Goal: Information Seeking & Learning: Learn about a topic

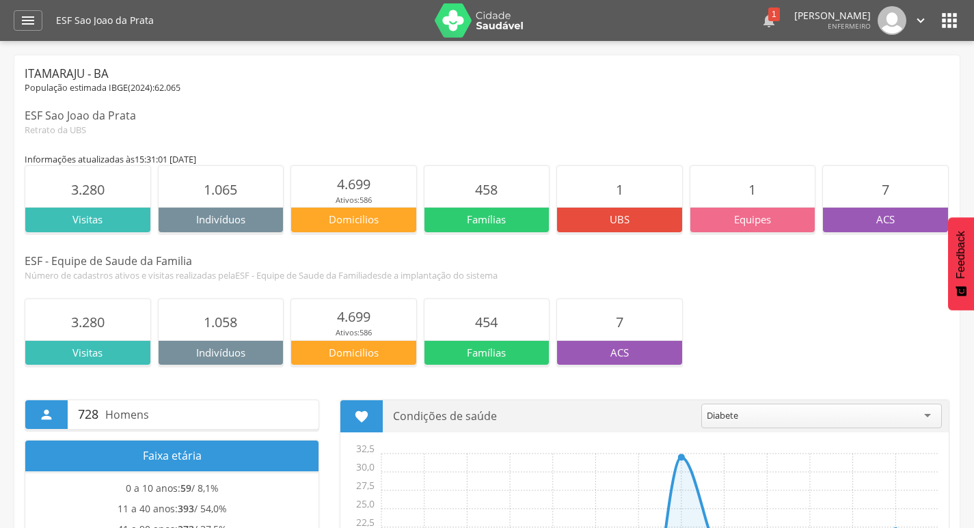
click at [768, 16] on div "1" at bounding box center [774, 15] width 12 height 14
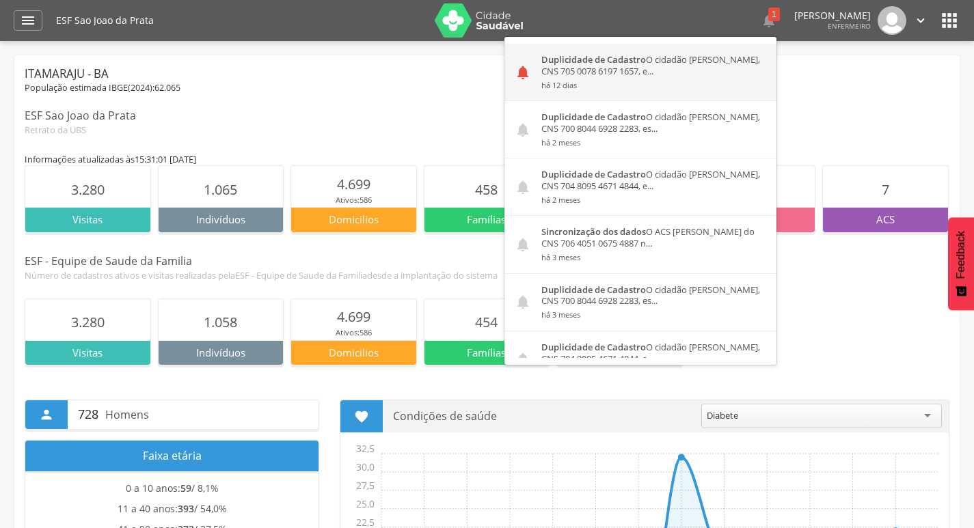
click at [637, 73] on div "Duplicidade de Cadastro O cidadão Adilson Rocha de Oliveira, CNS 705 0078 6197 …" at bounding box center [653, 72] width 245 height 57
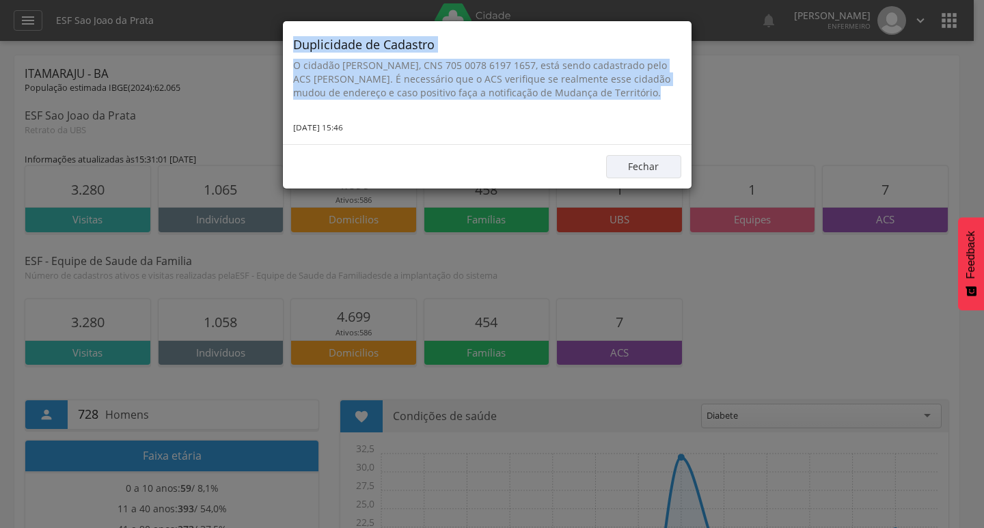
drag, startPoint x: 290, startPoint y: 40, endPoint x: 383, endPoint y: 113, distance: 118.1
click at [383, 113] on div "Duplicidade de Cadastro O cidadão Adilson Rocha de Oliveira, CNS 705 0078 6197 …" at bounding box center [487, 82] width 409 height 123
copy div "Duplicidade de Cadastro O cidadão Adilson Rocha de Oliveira, CNS 705 0078 6197 …"
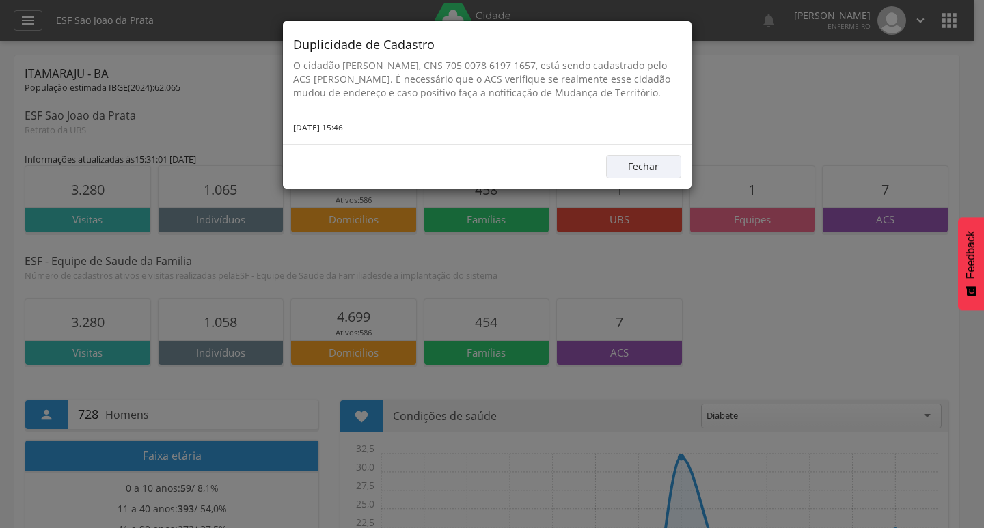
click at [439, 224] on div "Duplicidade de Cadastro O cidadão Adilson Rocha de Oliveira, CNS 705 0078 6197 …" at bounding box center [492, 264] width 984 height 528
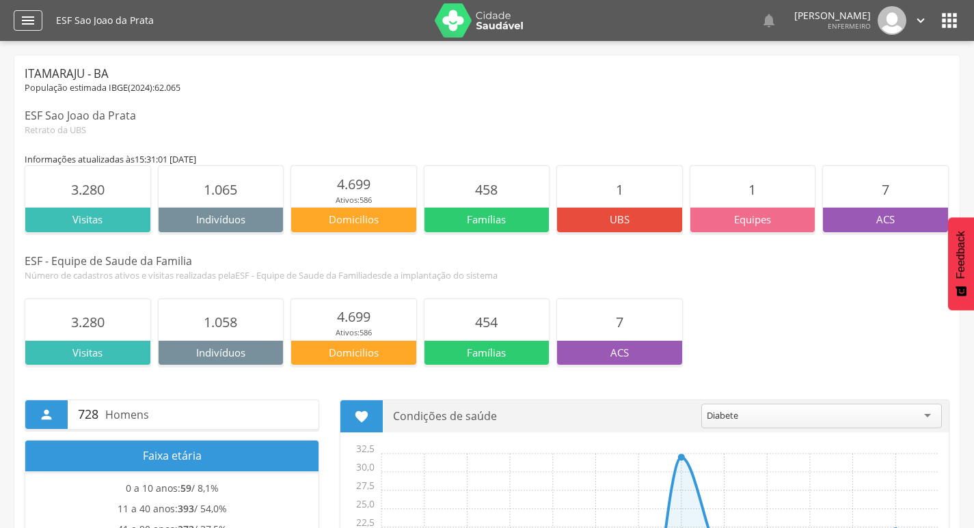
click at [16, 19] on div "" at bounding box center [28, 20] width 29 height 20
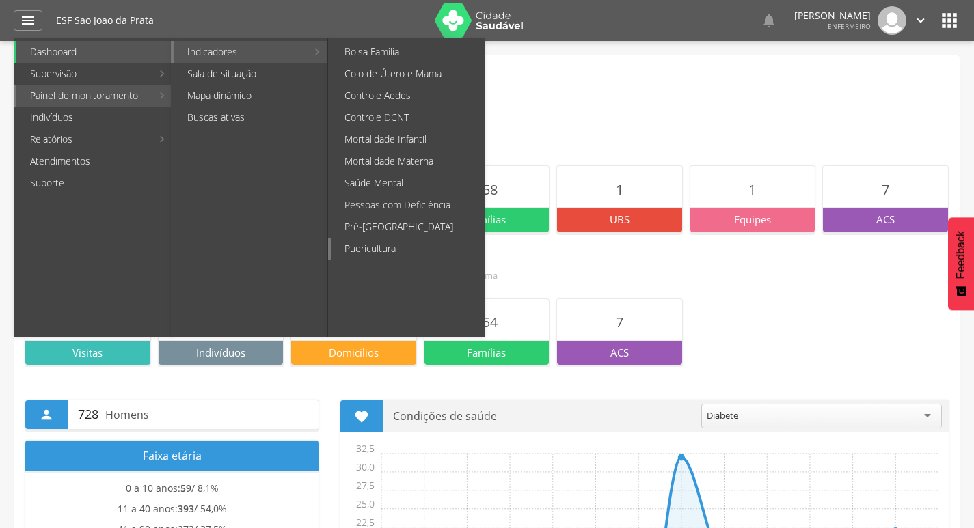
click at [403, 243] on link "Puericultura" at bounding box center [408, 249] width 154 height 22
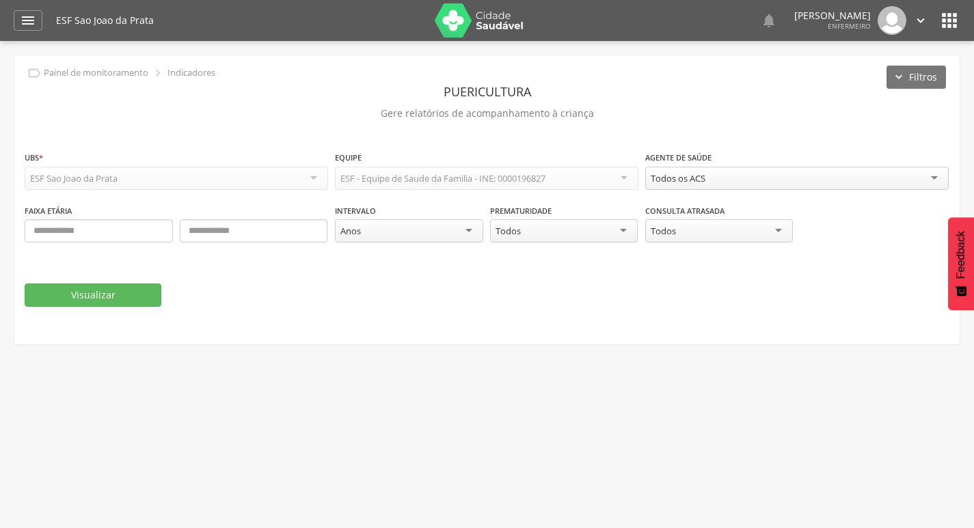
click at [719, 233] on div "Todos" at bounding box center [719, 230] width 148 height 23
click at [726, 176] on div "Todos os ACS" at bounding box center [796, 178] width 303 height 23
click at [140, 295] on button "Visualizar" at bounding box center [93, 295] width 137 height 23
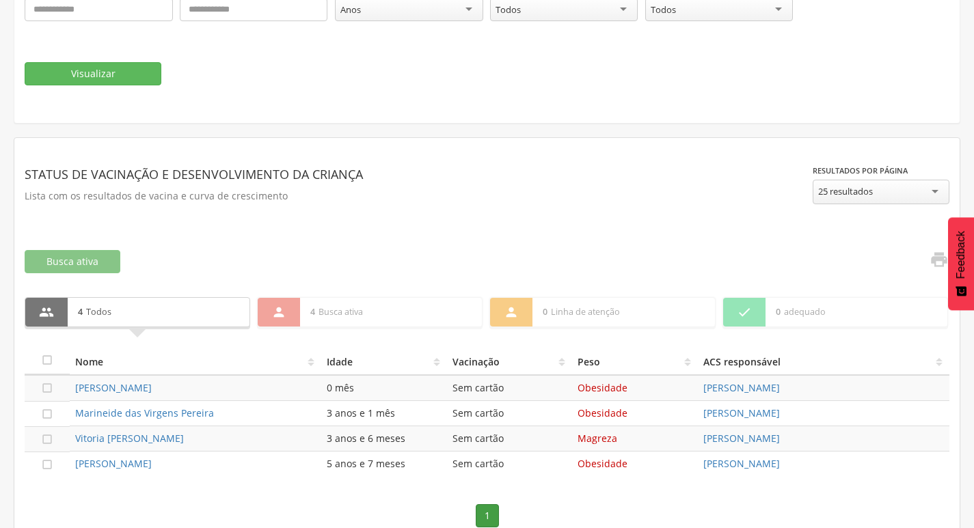
scroll to position [245, 0]
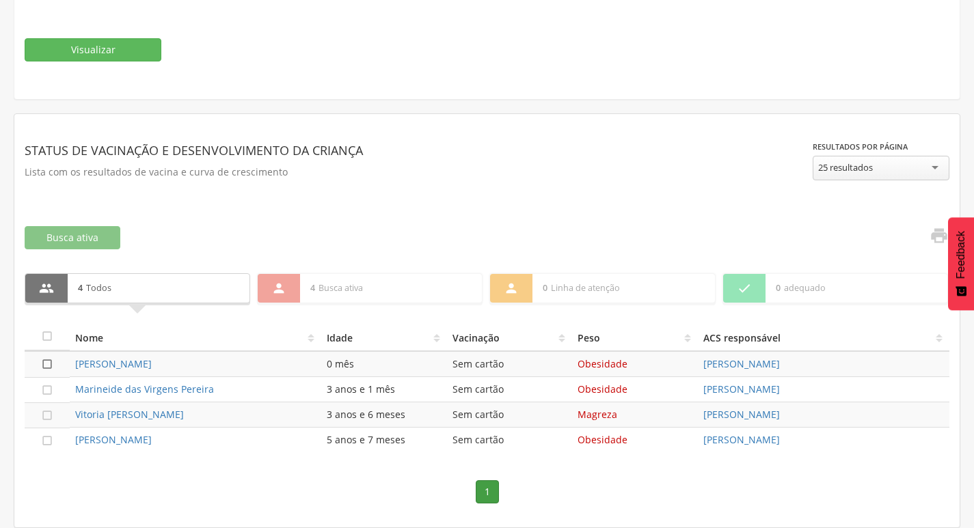
click at [49, 365] on icon "" at bounding box center [47, 364] width 14 height 14
click at [49, 365] on icon "" at bounding box center [47, 365] width 14 height 14
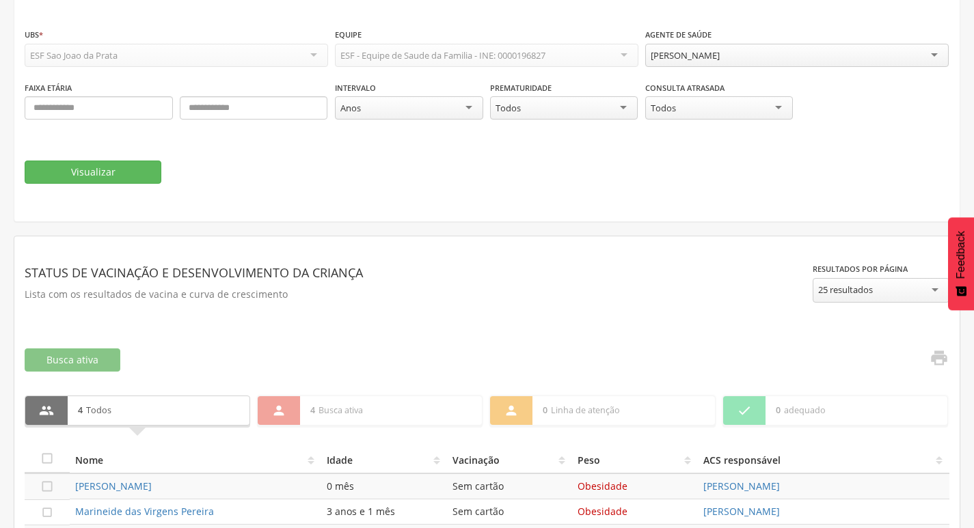
scroll to position [109, 0]
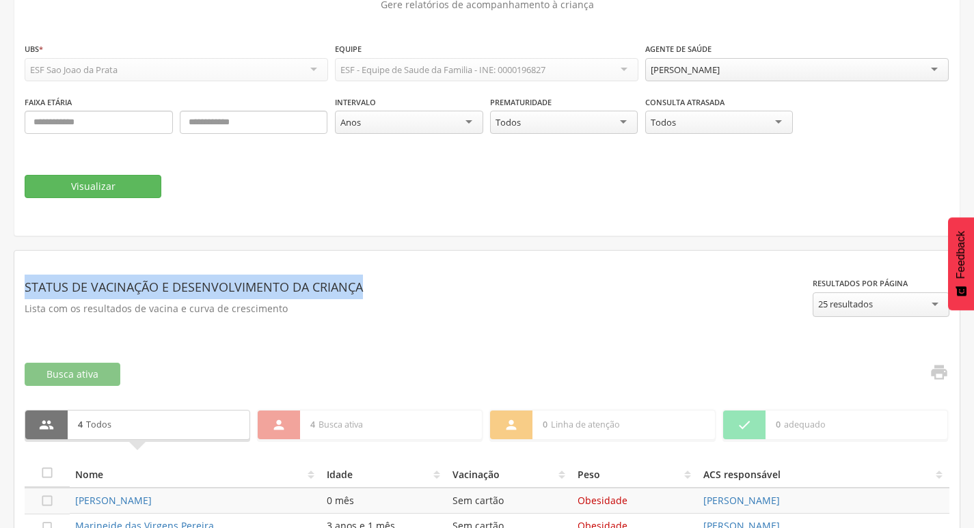
drag, startPoint x: 25, startPoint y: 286, endPoint x: 359, endPoint y: 294, distance: 334.9
click at [383, 292] on header "Status de vacinação e Desenvolvimento da criança" at bounding box center [419, 287] width 788 height 25
copy header "Status de vacinação e Desenvolvimento da criança"
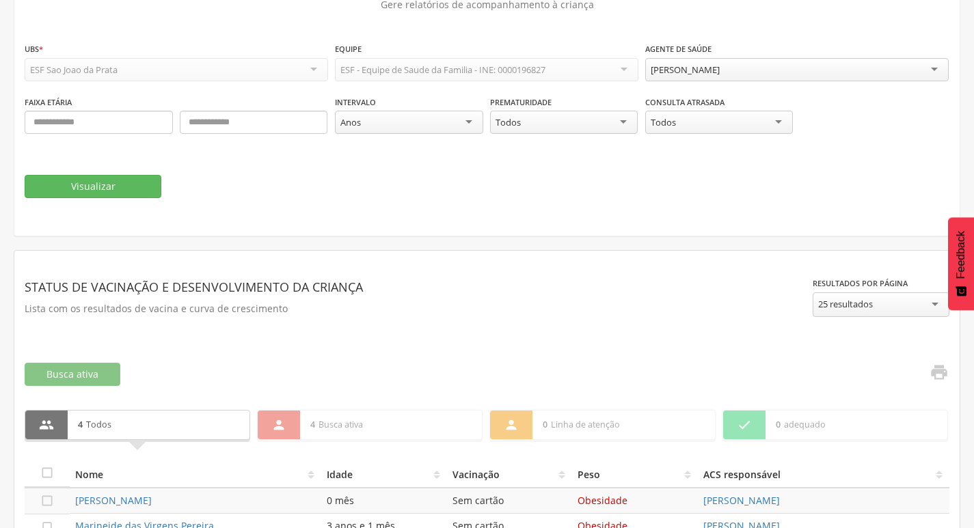
click at [172, 350] on div "**********" at bounding box center [487, 307] width 924 height 92
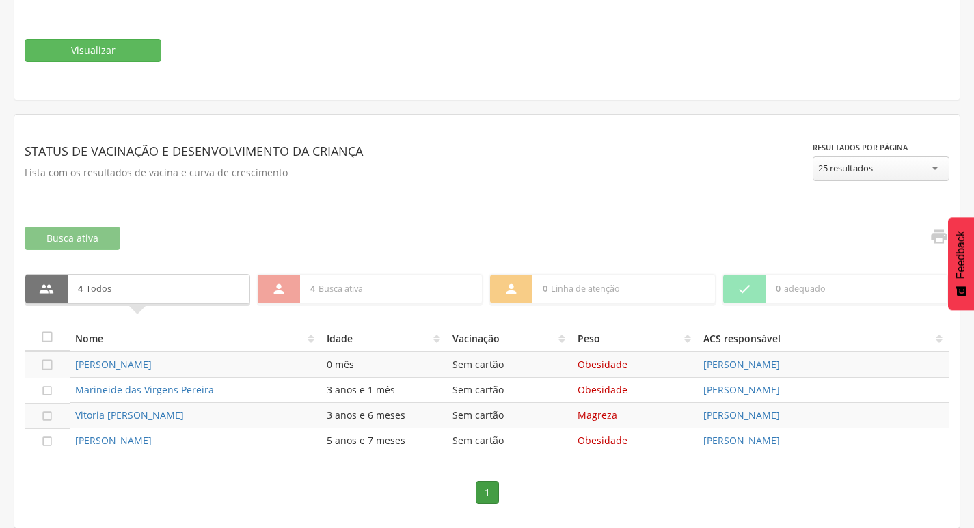
scroll to position [245, 0]
drag, startPoint x: 64, startPoint y: 359, endPoint x: 192, endPoint y: 366, distance: 128.6
click at [192, 366] on tr " Ezequiel Freire de Souza 0 mês Sem cartão Obesidade Edineia Costa Santos" at bounding box center [487, 364] width 924 height 26
copy tr " Ezequiel Freire de Souza"
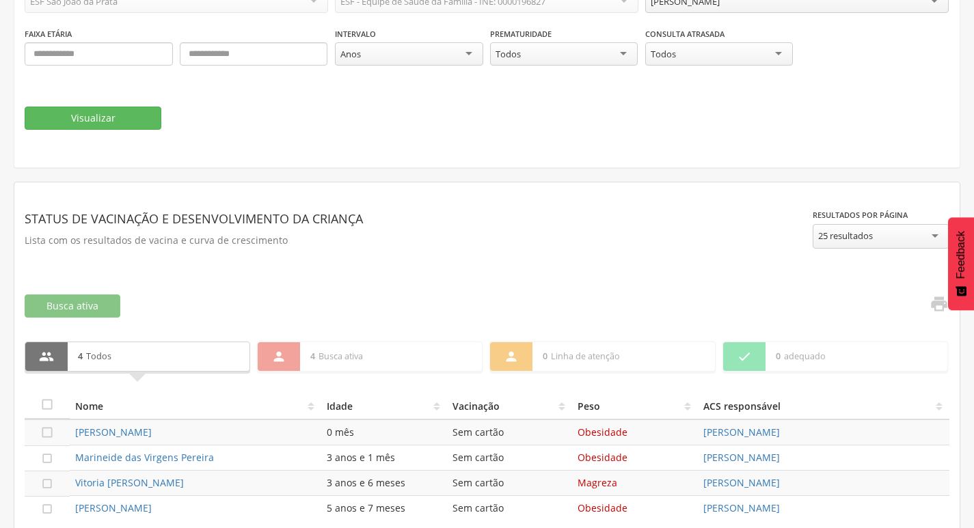
click at [474, 143] on div "**********" at bounding box center [487, 65] width 924 height 184
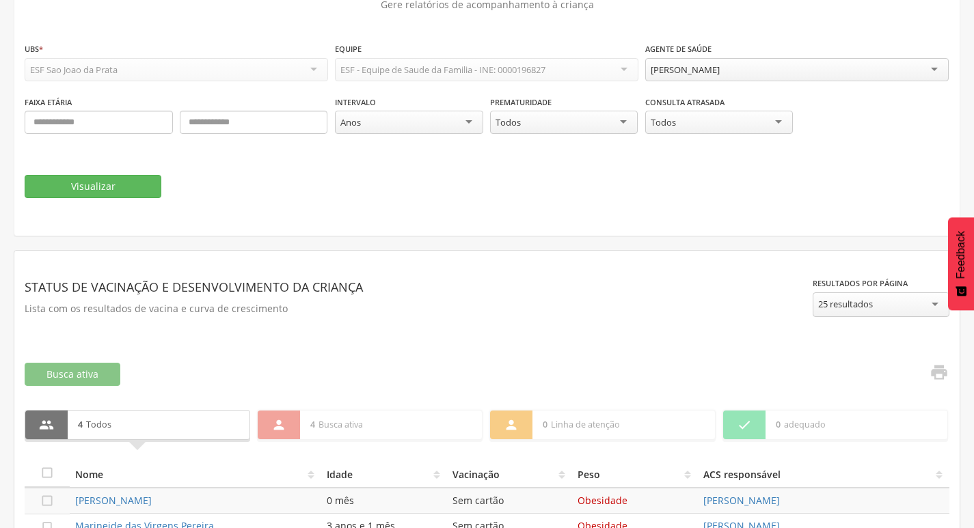
scroll to position [0, 0]
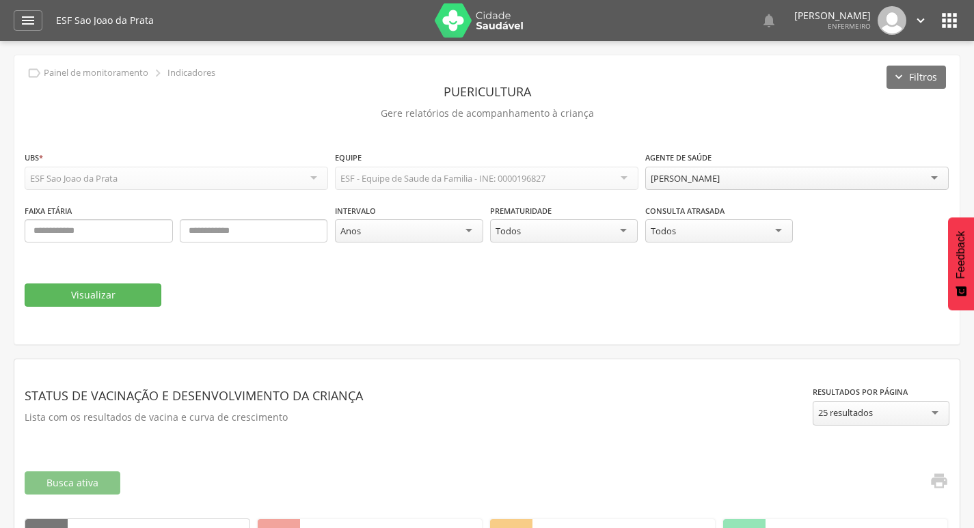
click at [940, 26] on icon "" at bounding box center [949, 21] width 22 height 22
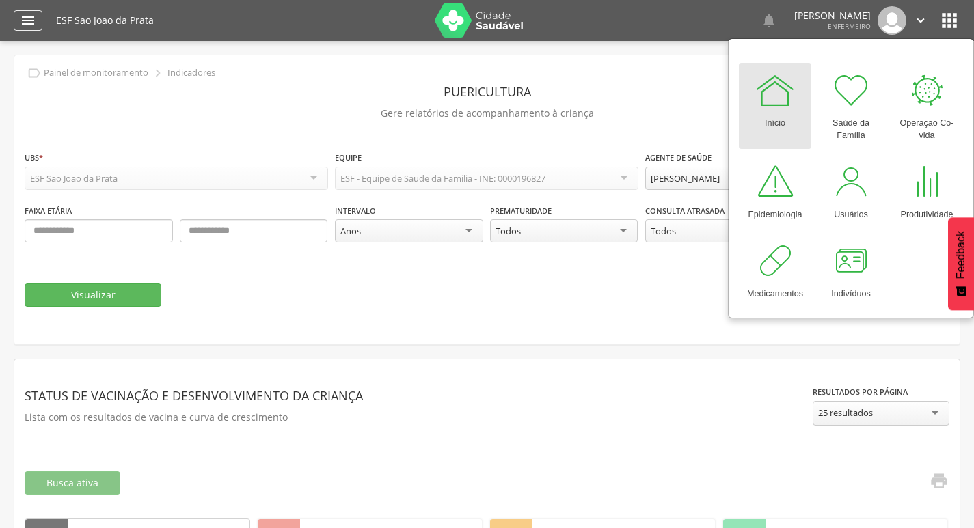
click at [31, 17] on icon "" at bounding box center [28, 20] width 16 height 16
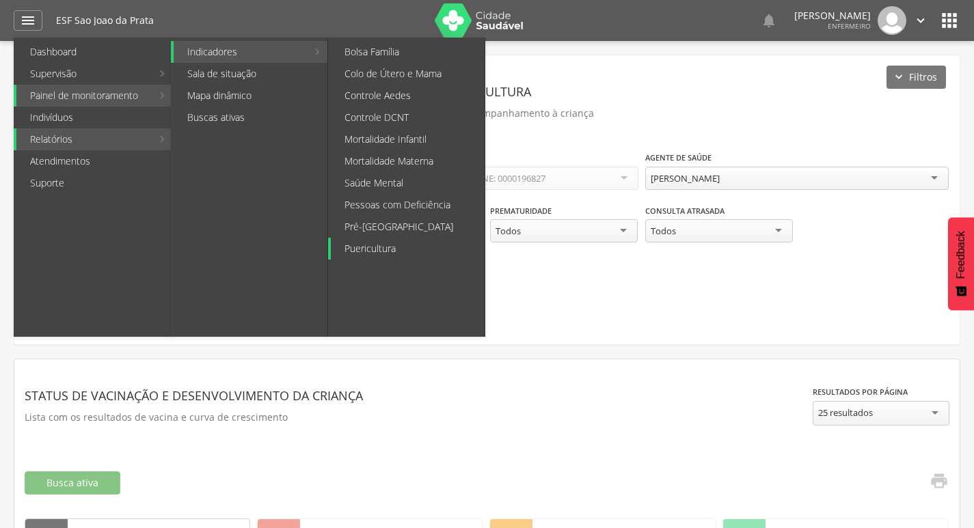
click at [367, 245] on link "Puericultura" at bounding box center [408, 249] width 154 height 22
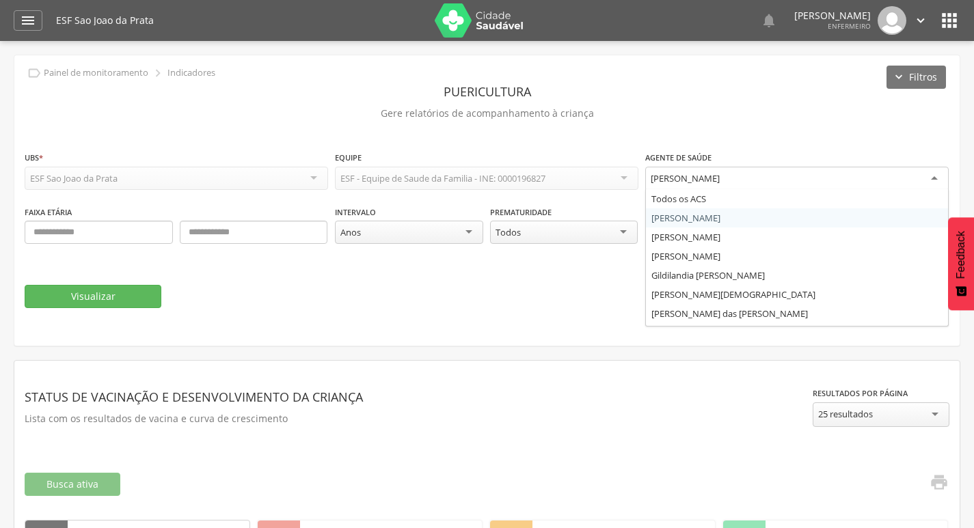
click at [693, 173] on div "[PERSON_NAME]" at bounding box center [684, 178] width 69 height 12
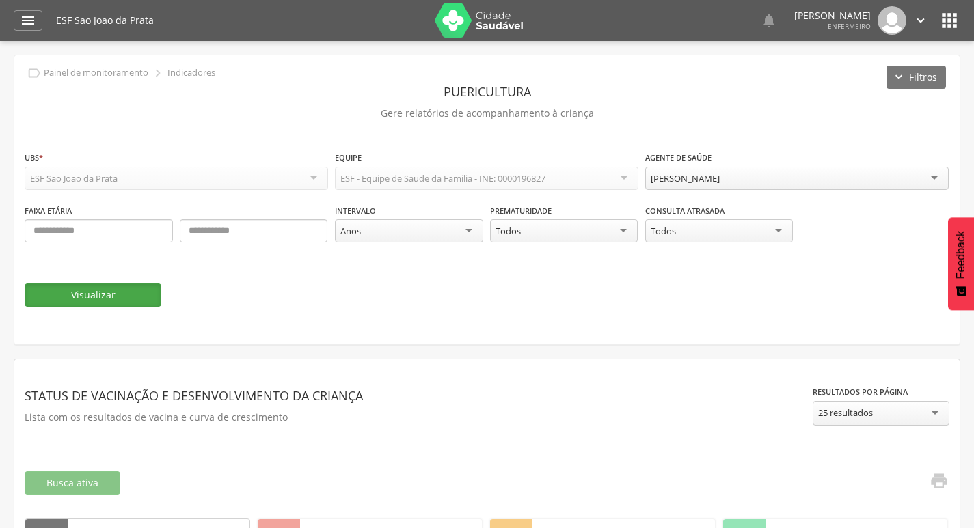
click at [115, 295] on button "Visualizar" at bounding box center [93, 295] width 137 height 23
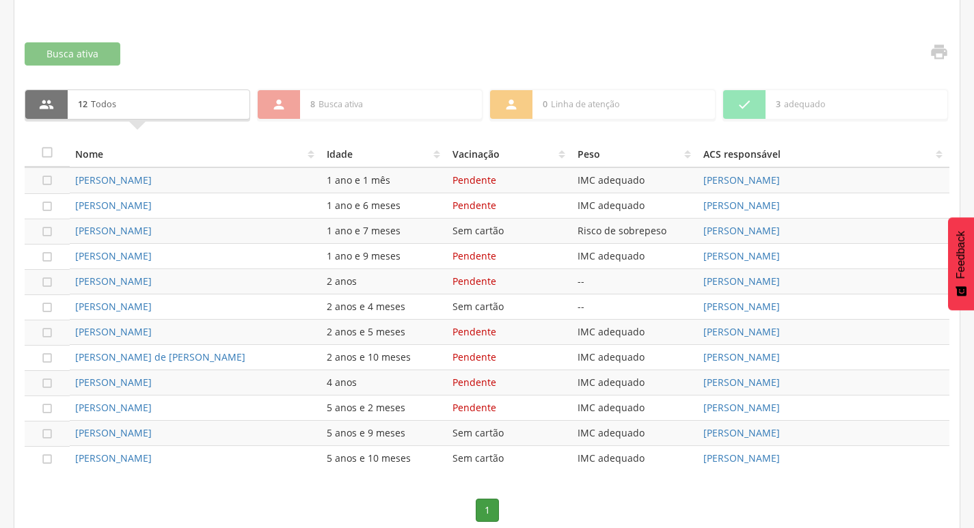
scroll to position [448, 0]
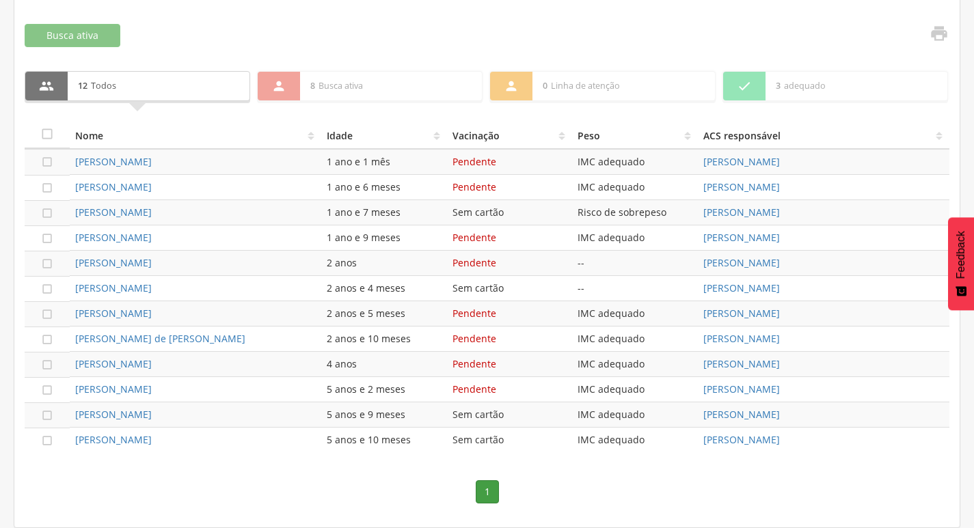
drag, startPoint x: 200, startPoint y: 243, endPoint x: 72, endPoint y: 161, distance: 152.4
click at [72, 161] on tbody " Maite Lima dos Santos Silva 1 ano e 1 mês Pendente IMC adequado Elieusa Gonca…" at bounding box center [487, 301] width 924 height 304
copy tbody "Maite Lima dos Santos Silva 1 ano e 1 mês Pendente IMC adequado Elieusa Goncalv…"
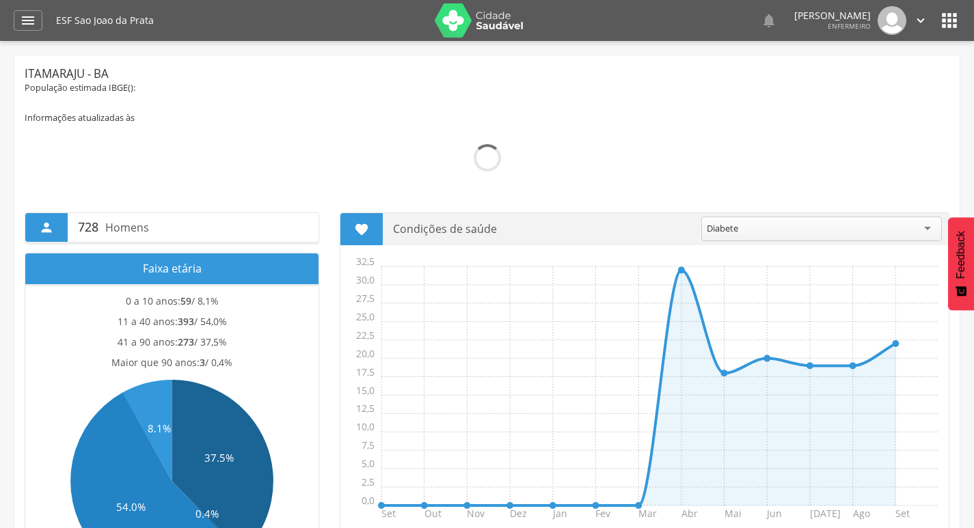
click at [940, 22] on icon "" at bounding box center [949, 21] width 22 height 22
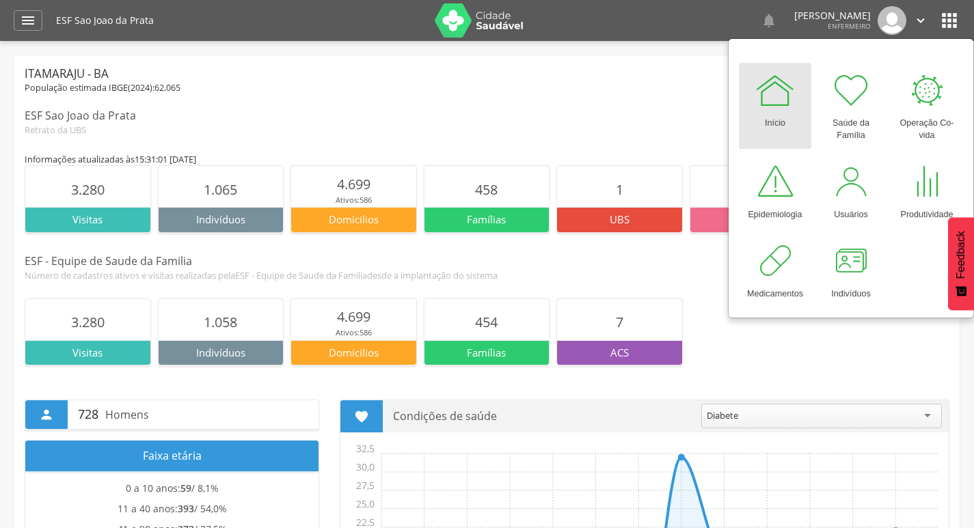
click at [451, 27] on img at bounding box center [479, 20] width 89 height 34
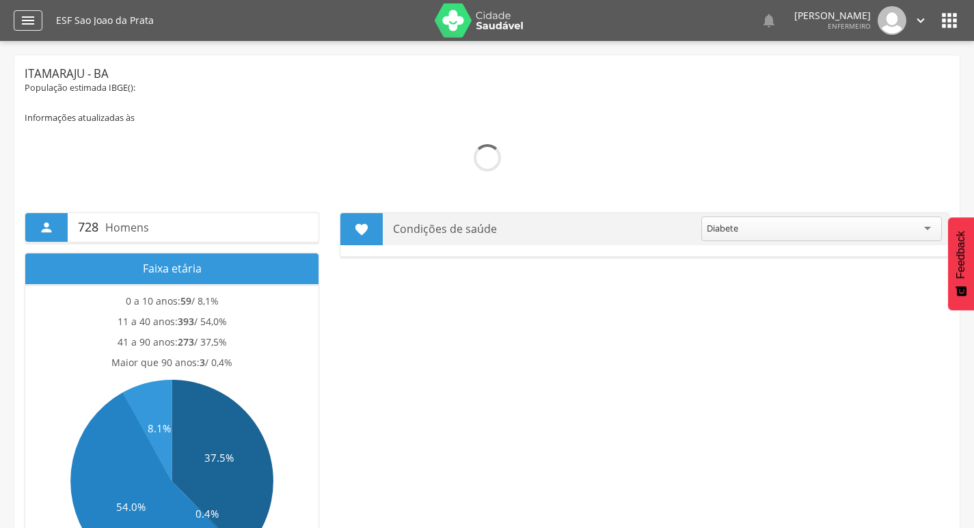
click at [38, 20] on div "" at bounding box center [28, 20] width 29 height 20
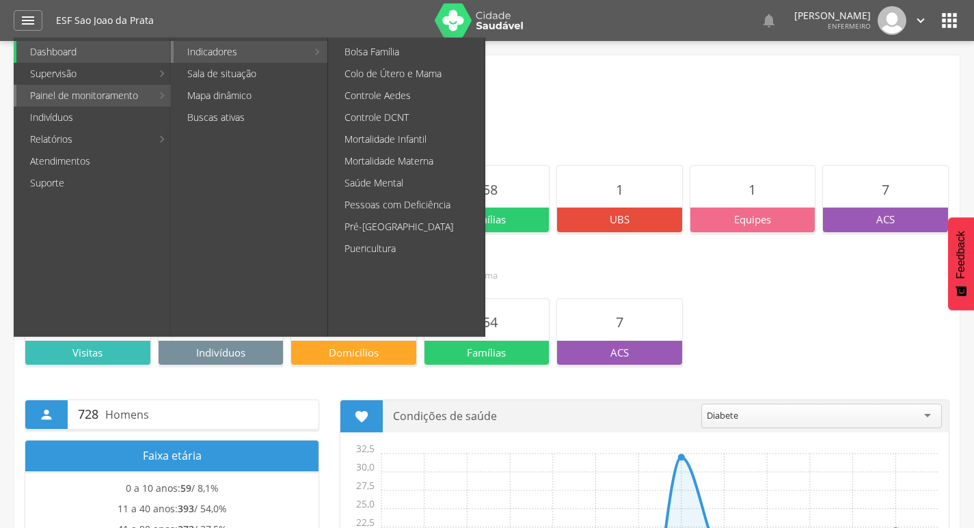
click at [204, 52] on link "Indicadores" at bounding box center [240, 52] width 133 height 22
click at [376, 251] on link "Puericultura" at bounding box center [408, 249] width 154 height 22
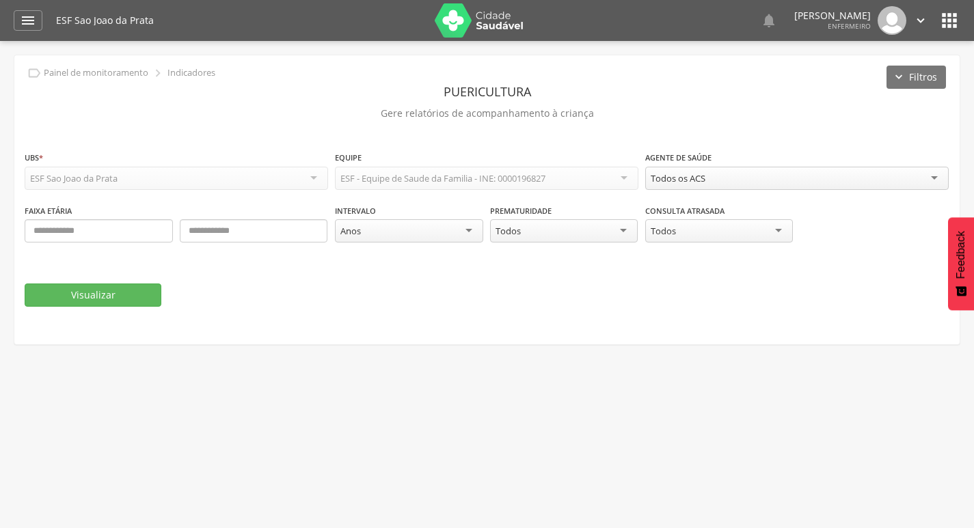
click at [745, 182] on div "Todos os ACS" at bounding box center [796, 178] width 303 height 23
click at [111, 297] on button "Visualizar" at bounding box center [93, 295] width 137 height 23
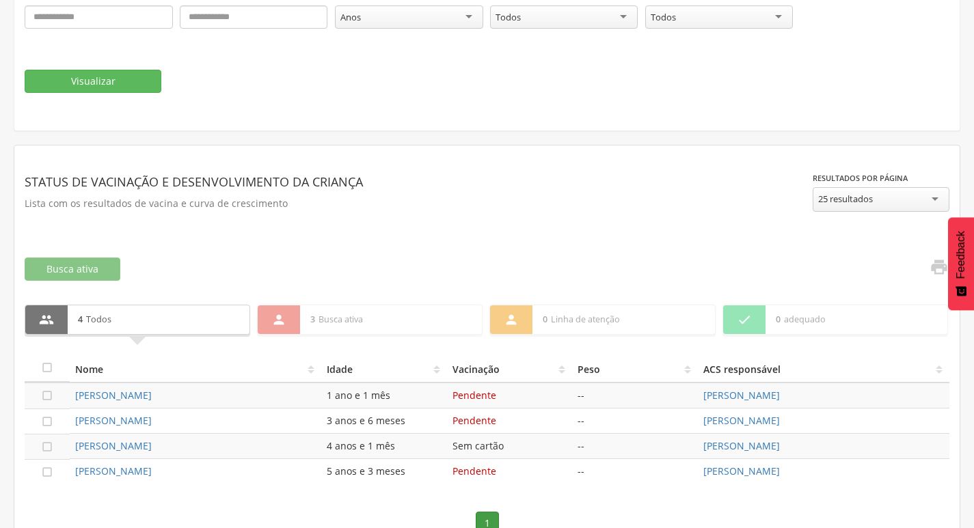
scroll to position [245, 0]
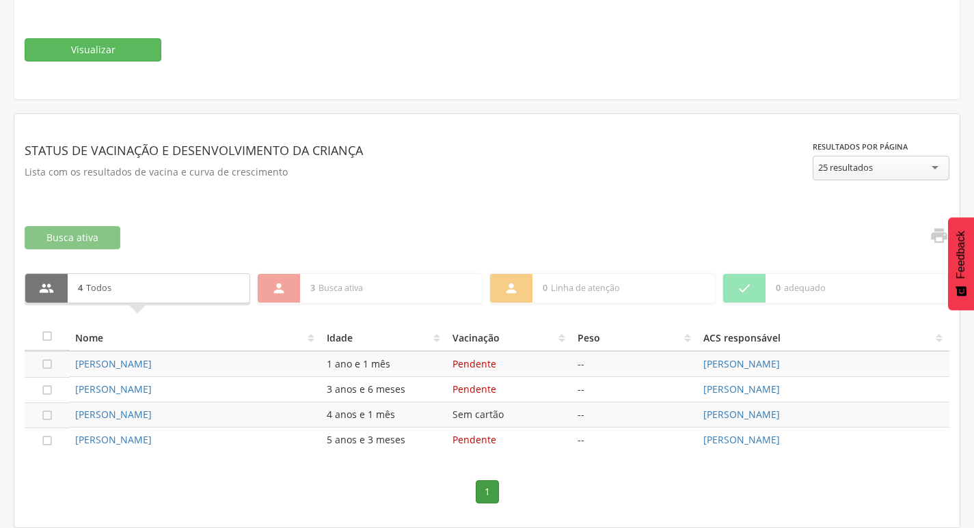
drag, startPoint x: 68, startPoint y: 366, endPoint x: 280, endPoint y: 389, distance: 213.1
click at [280, 389] on tbody " [PERSON_NAME] 1 ano e 1 mês Pendente -- [PERSON_NAME]  [PERSON_NAME] 3 anos …" at bounding box center [487, 402] width 924 height 102
click at [282, 385] on div "[PERSON_NAME]" at bounding box center [195, 390] width 241 height 14
click at [52, 364] on icon "" at bounding box center [47, 364] width 14 height 14
click at [120, 373] on td "[PERSON_NAME]" at bounding box center [195, 365] width 251 height 26
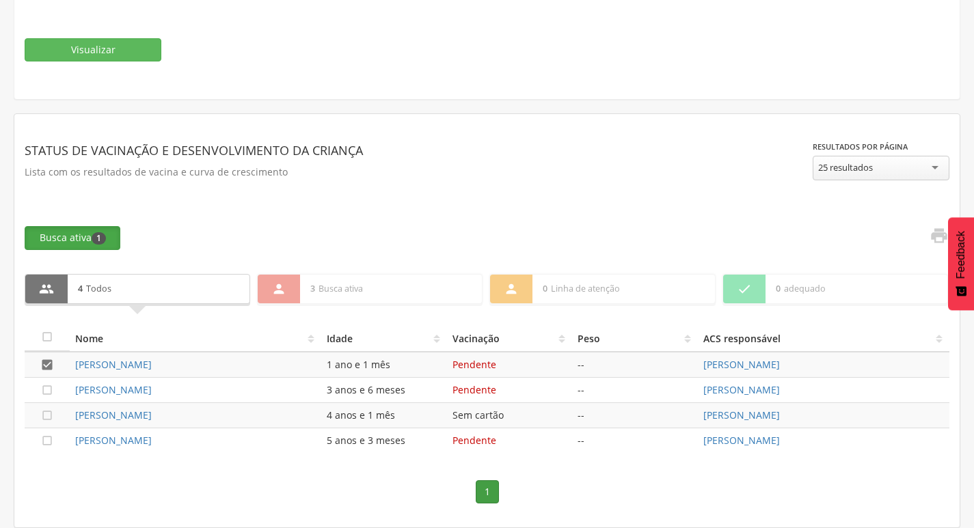
click at [68, 231] on button "Busca ativa 1" at bounding box center [73, 237] width 96 height 23
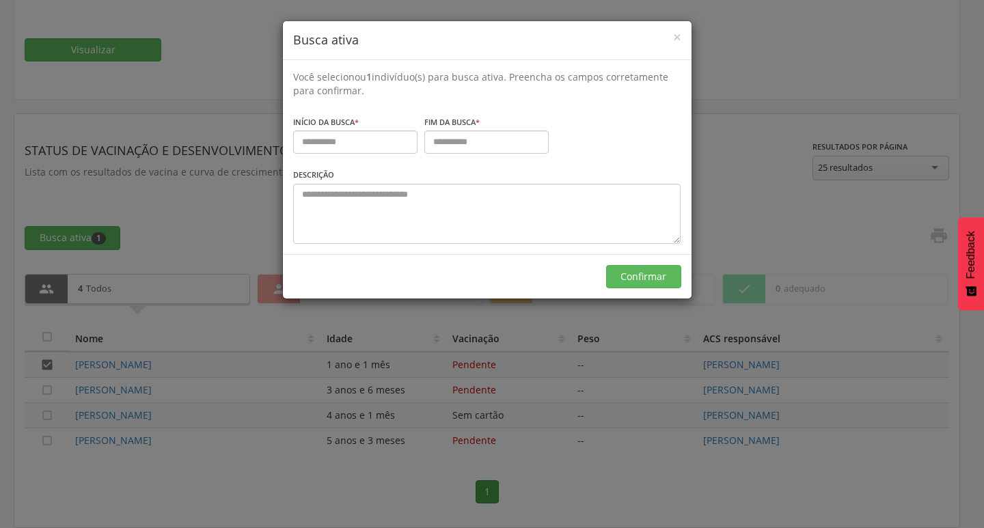
click at [683, 36] on div "× Busca ativa" at bounding box center [487, 40] width 409 height 39
click at [674, 39] on span "×" at bounding box center [677, 36] width 8 height 19
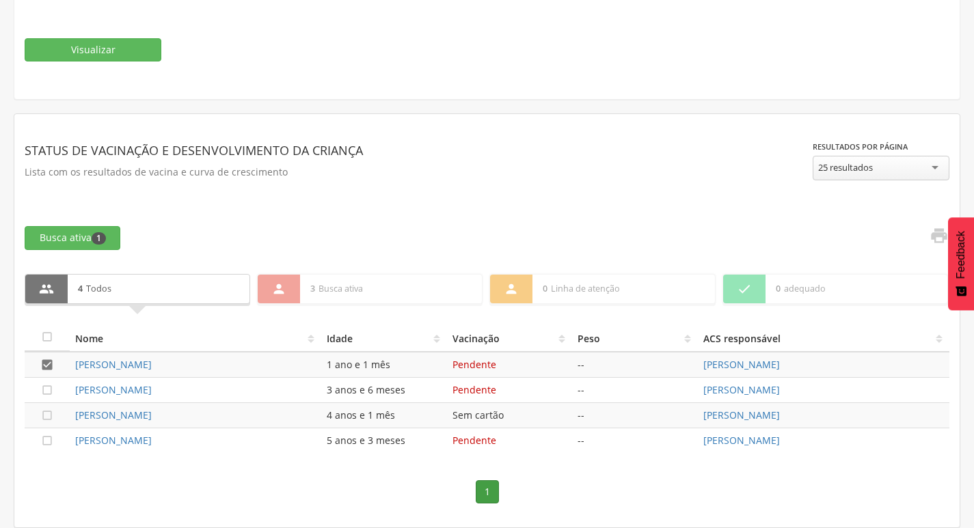
click at [178, 371] on div "[PERSON_NAME]" at bounding box center [195, 365] width 241 height 14
click at [46, 363] on icon "" at bounding box center [47, 365] width 14 height 14
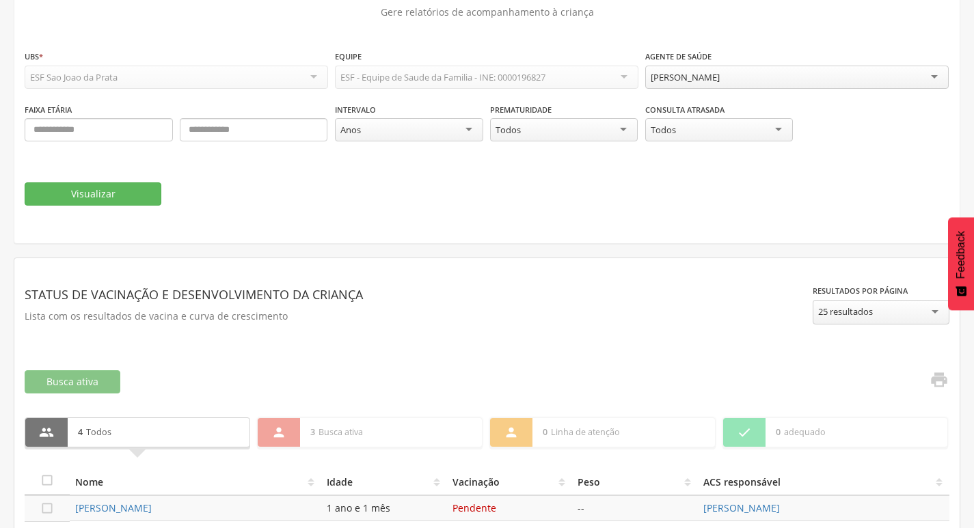
scroll to position [40, 0]
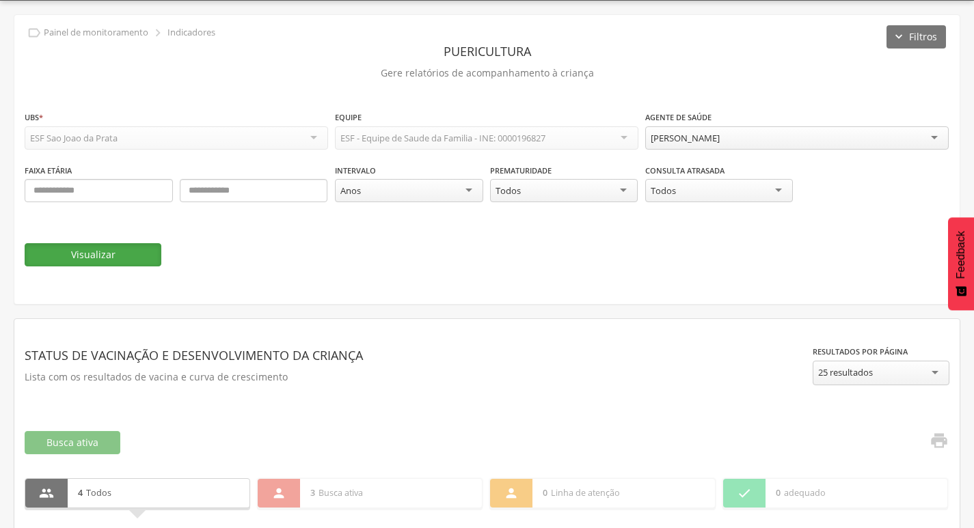
click at [106, 255] on button "Visualizar" at bounding box center [93, 254] width 137 height 23
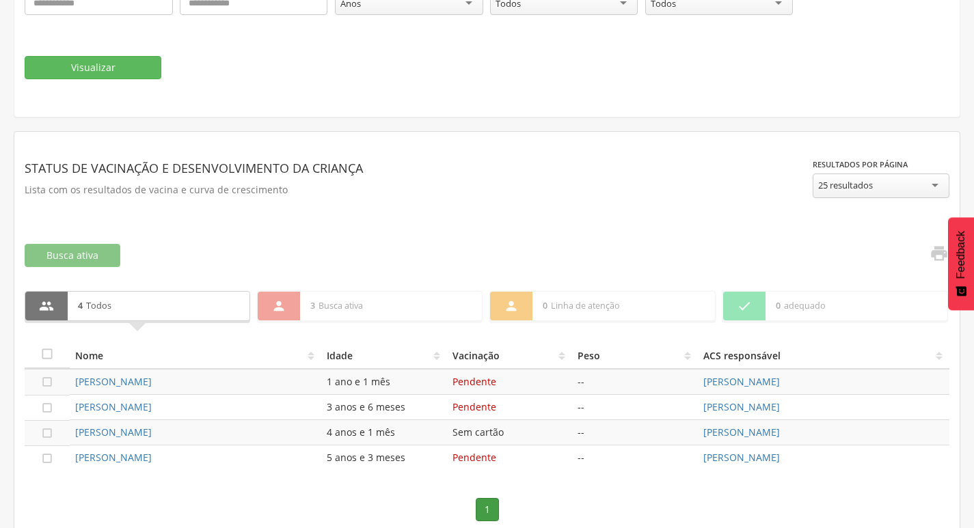
scroll to position [245, 0]
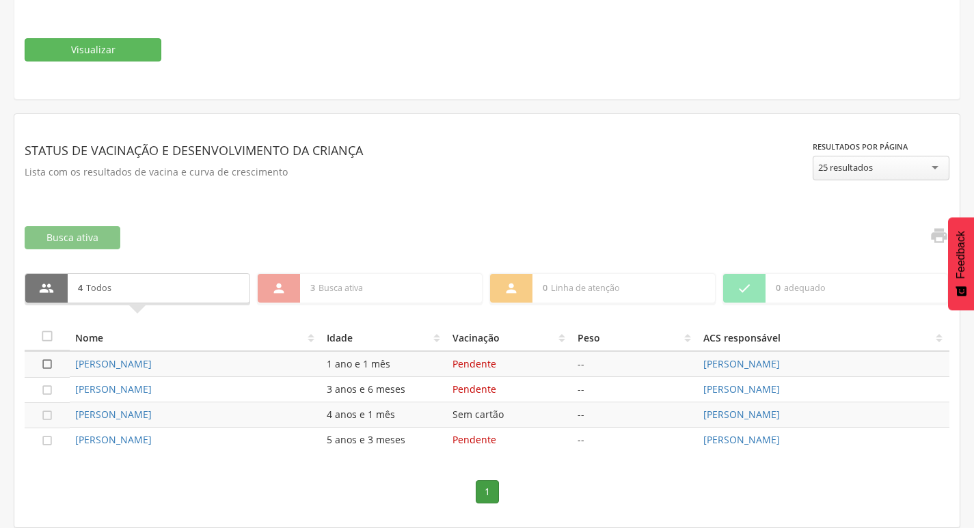
click at [46, 359] on icon "" at bounding box center [47, 364] width 14 height 14
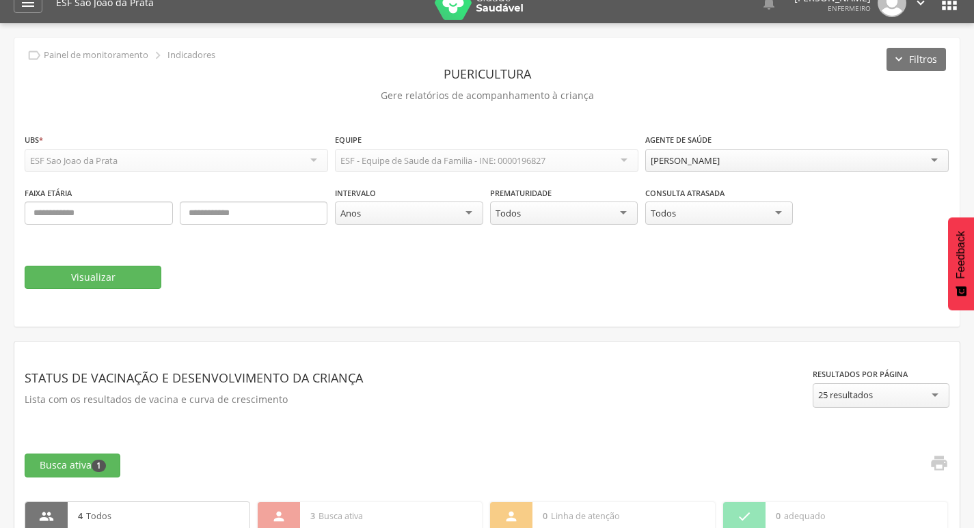
scroll to position [0, 0]
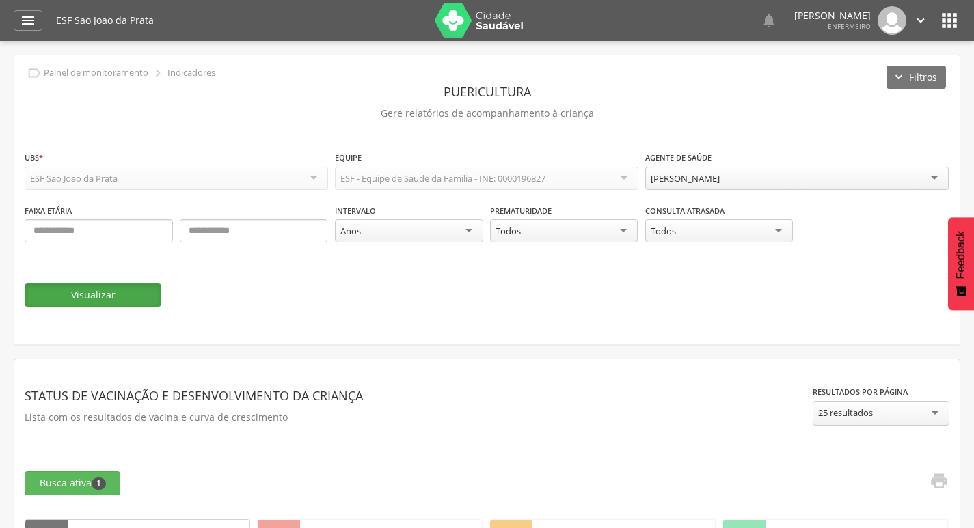
click at [112, 295] on button "Visualizar" at bounding box center [93, 295] width 137 height 23
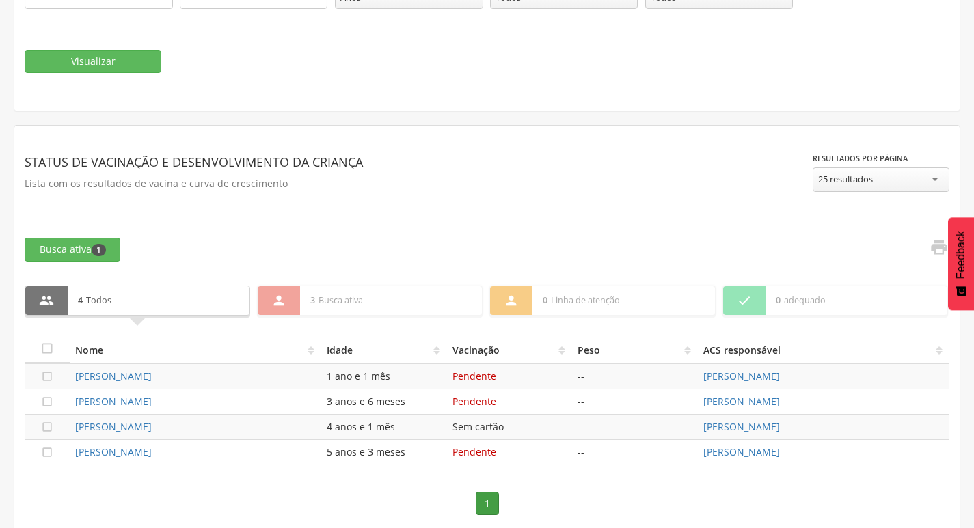
scroll to position [245, 0]
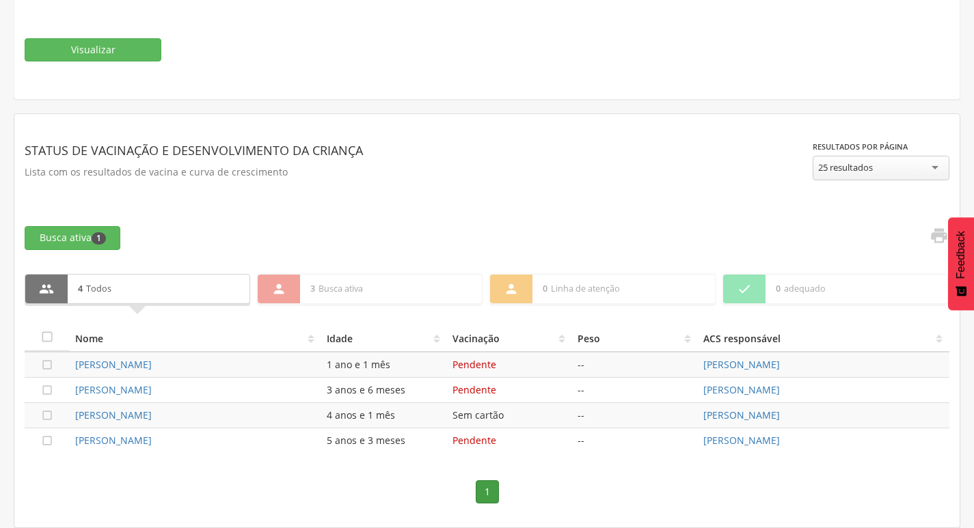
drag, startPoint x: 74, startPoint y: 365, endPoint x: 173, endPoint y: 367, distance: 98.4
click at [173, 367] on td "[PERSON_NAME]" at bounding box center [195, 365] width 251 height 26
copy link "[PERSON_NAME]"
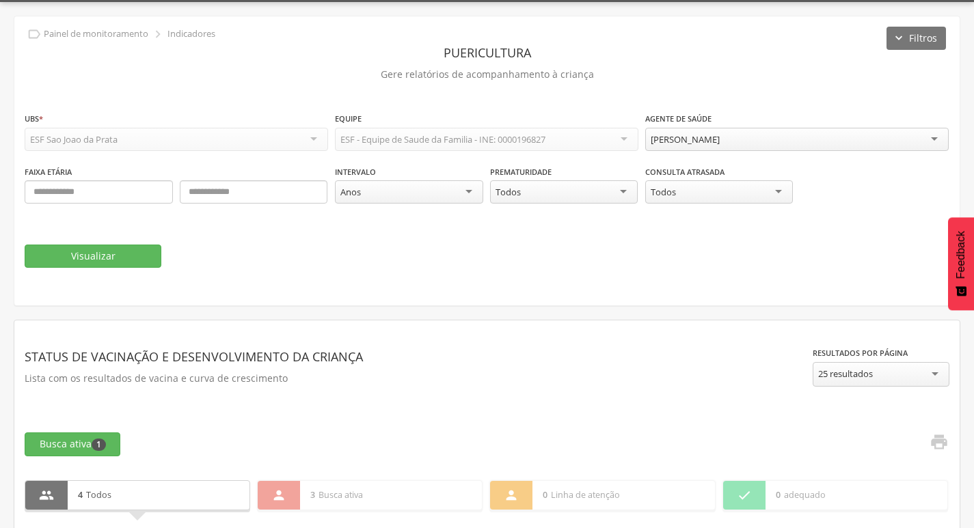
scroll to position [0, 0]
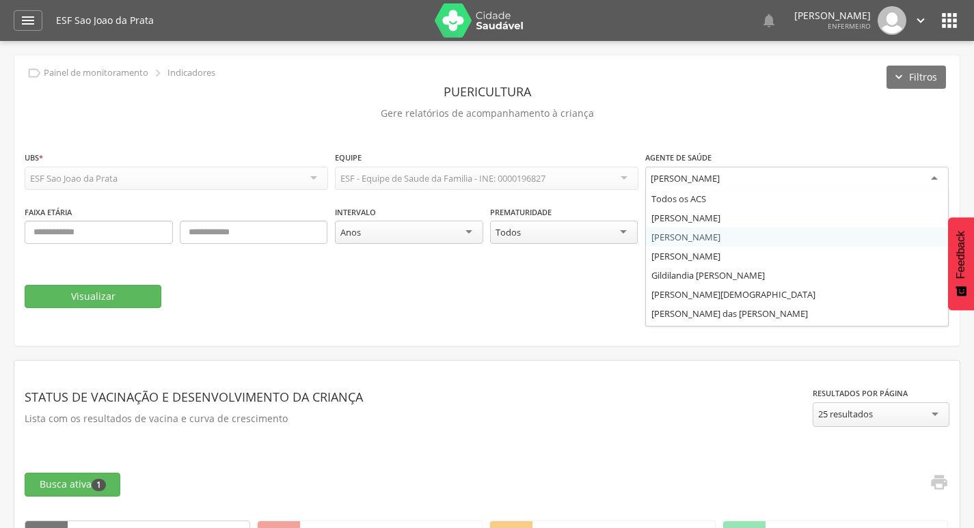
drag, startPoint x: 649, startPoint y: 180, endPoint x: 729, endPoint y: 178, distance: 80.0
click at [729, 178] on div "[PERSON_NAME]" at bounding box center [796, 179] width 303 height 25
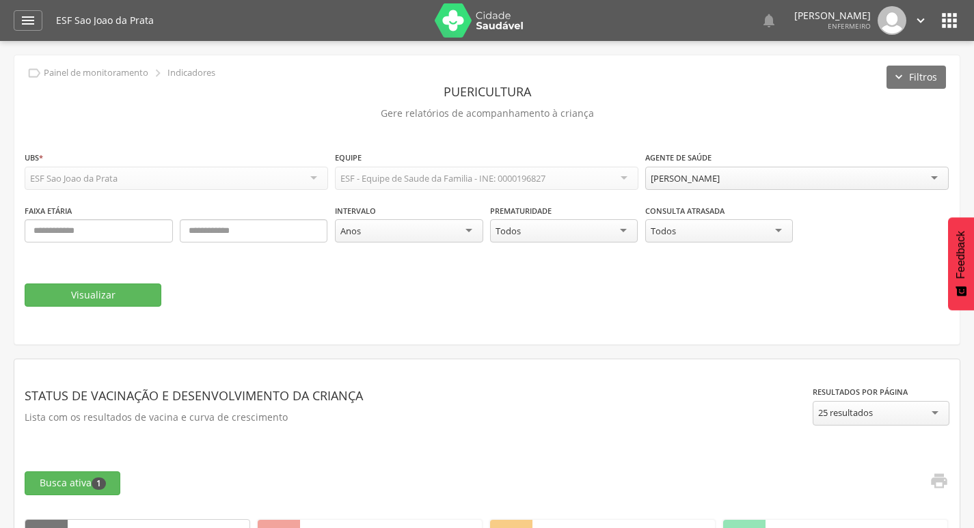
drag, startPoint x: 758, startPoint y: 176, endPoint x: 679, endPoint y: 184, distance: 79.6
click at [710, 181] on div "[PERSON_NAME]" at bounding box center [796, 178] width 303 height 23
drag, startPoint x: 645, startPoint y: 178, endPoint x: 658, endPoint y: 178, distance: 13.0
click at [658, 178] on div "[PERSON_NAME]" at bounding box center [796, 178] width 303 height 23
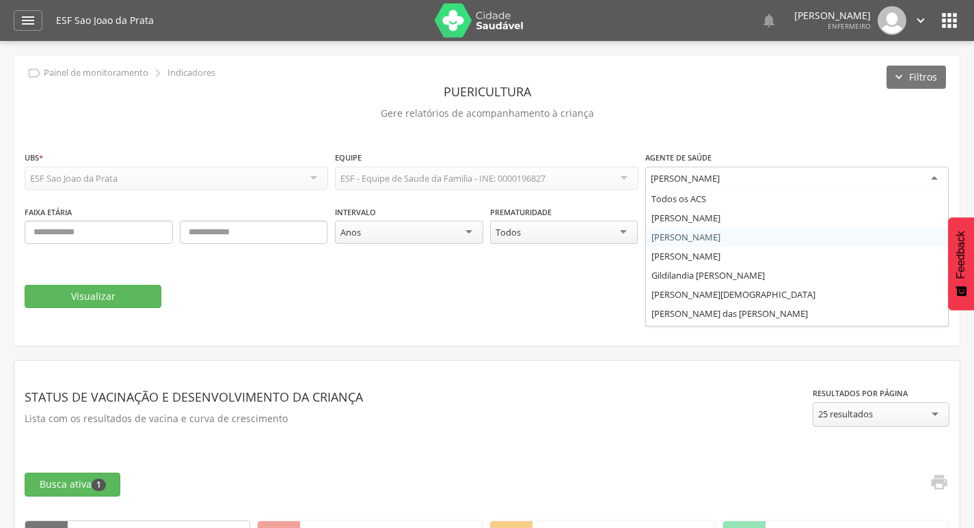
click at [658, 178] on div "[PERSON_NAME]" at bounding box center [684, 178] width 69 height 12
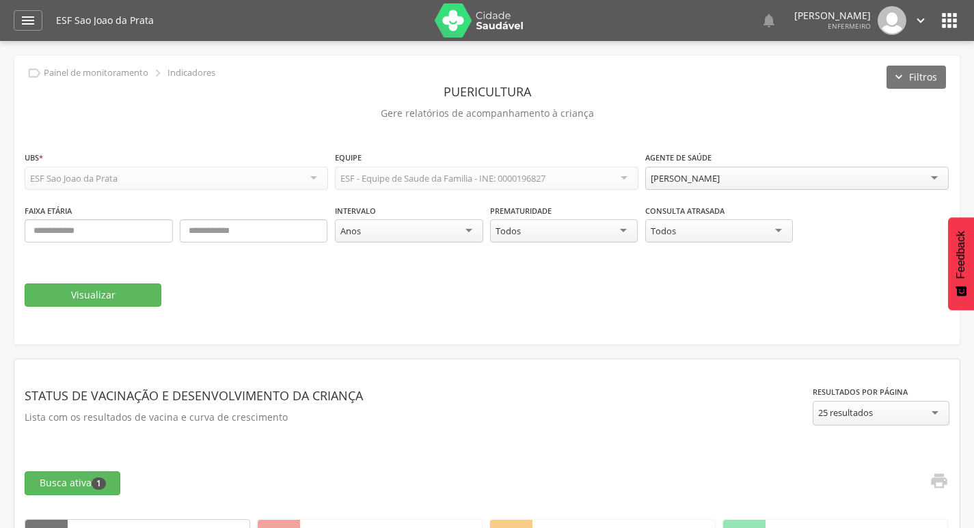
click at [433, 284] on div "Visualizar" at bounding box center [487, 295] width 924 height 23
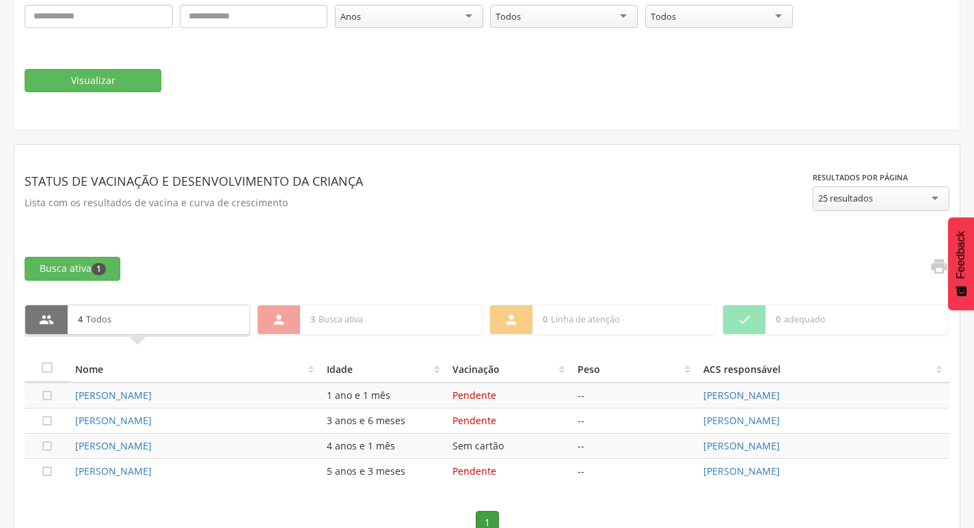
scroll to position [245, 0]
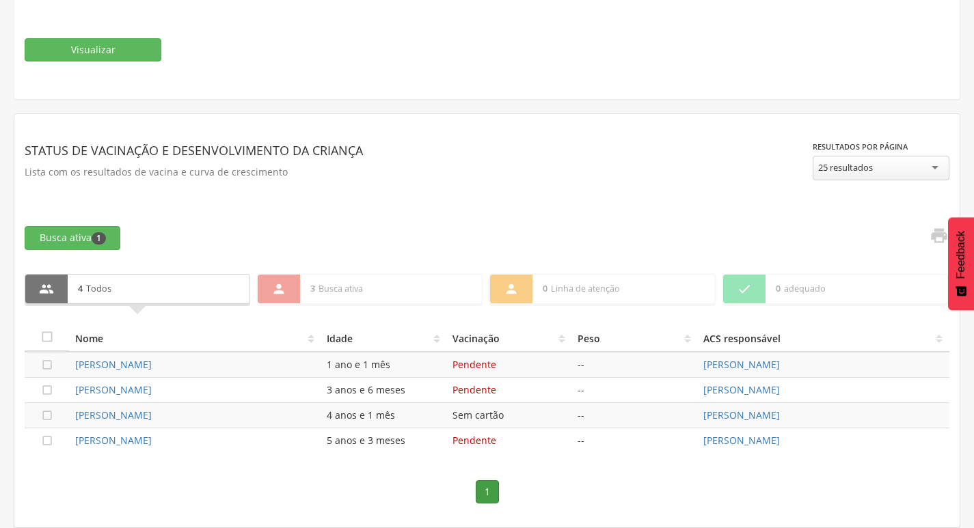
drag, startPoint x: 699, startPoint y: 363, endPoint x: 814, endPoint y: 361, distance: 115.5
click at [814, 361] on td "[PERSON_NAME]" at bounding box center [823, 365] width 251 height 26
copy link "[PERSON_NAME]"
click at [46, 363] on icon "" at bounding box center [47, 365] width 14 height 14
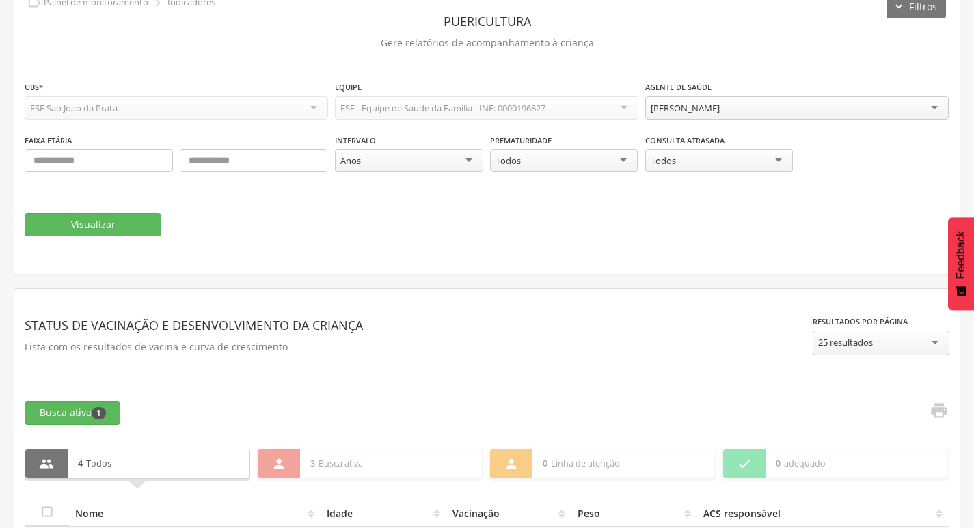
scroll to position [40, 0]
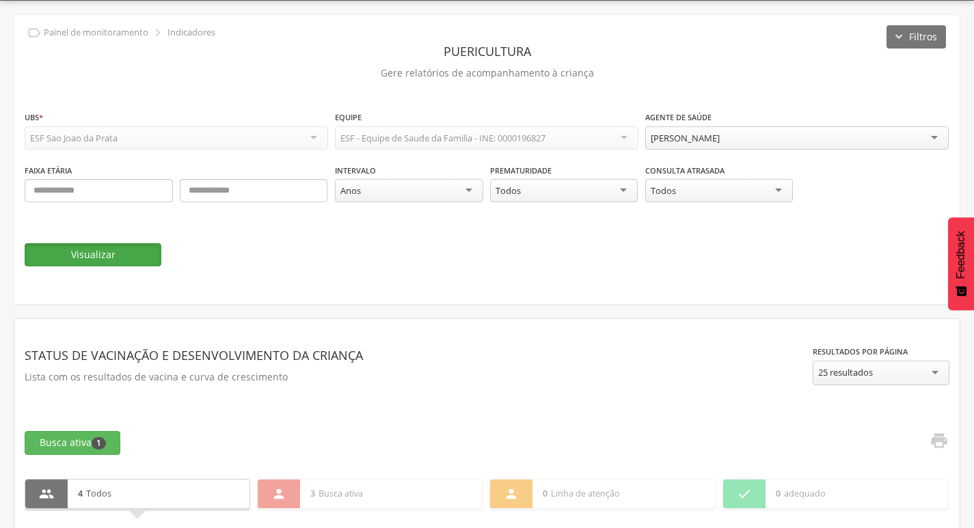
click at [81, 250] on button "Visualizar" at bounding box center [93, 254] width 137 height 23
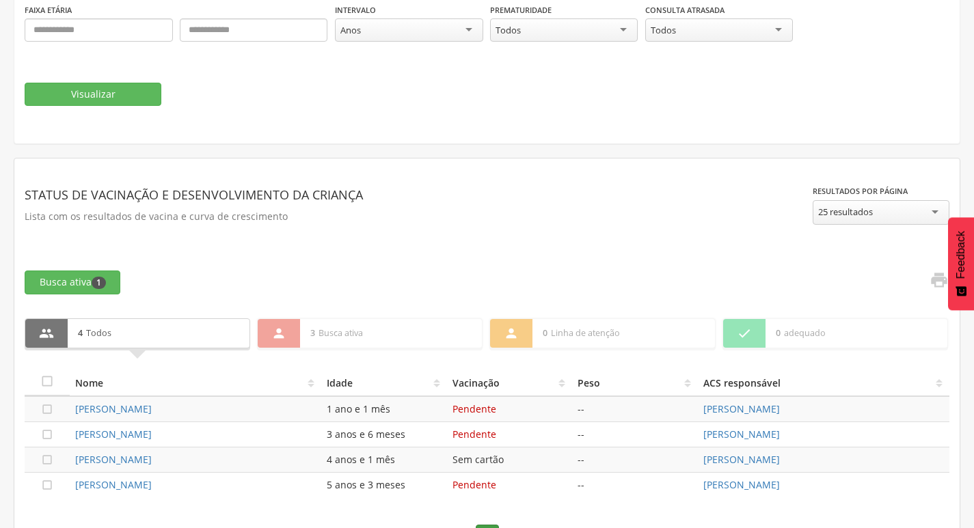
scroll to position [245, 0]
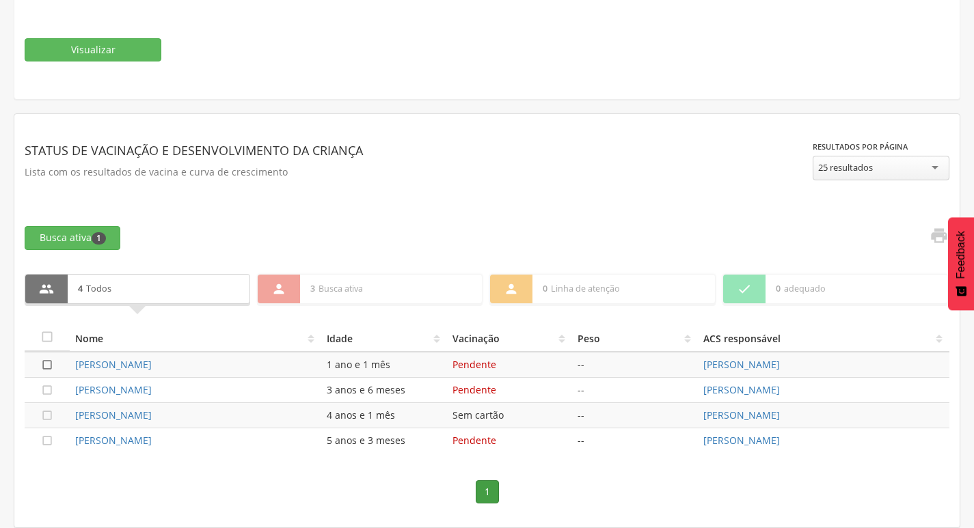
click at [44, 368] on icon "" at bounding box center [47, 365] width 14 height 14
click at [44, 288] on icon "" at bounding box center [46, 288] width 15 height 15
drag, startPoint x: 74, startPoint y: 368, endPoint x: 191, endPoint y: 367, distance: 116.2
click at [191, 367] on td "[PERSON_NAME]" at bounding box center [195, 365] width 251 height 26
copy link "[PERSON_NAME]"
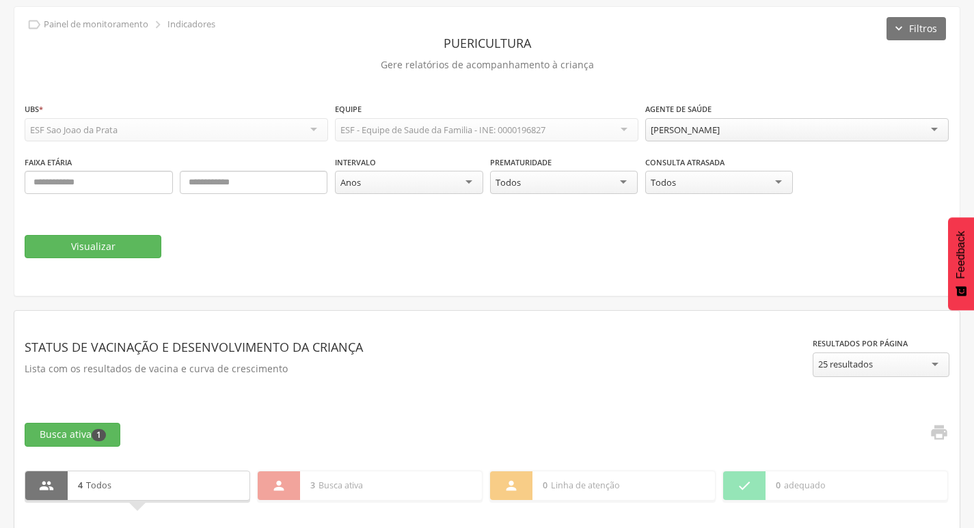
scroll to position [0, 0]
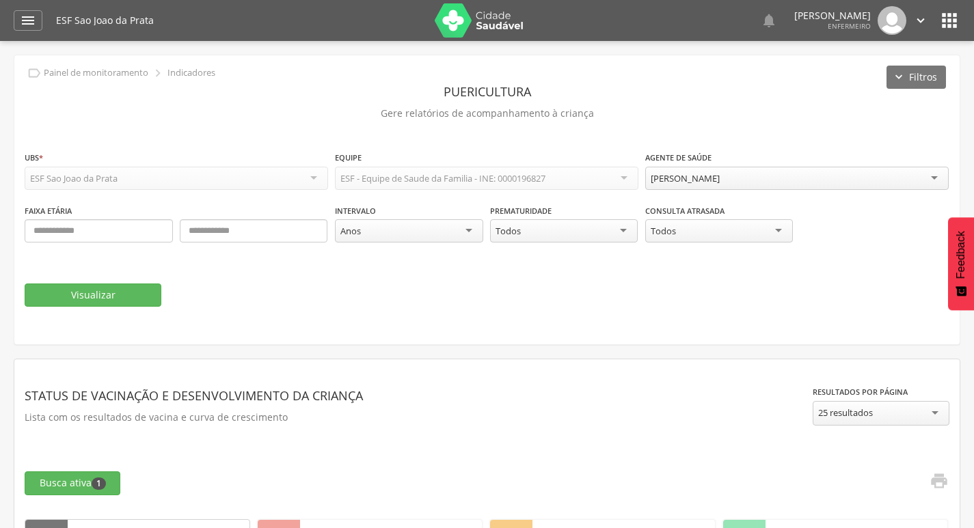
click at [946, 28] on icon "" at bounding box center [949, 21] width 22 height 22
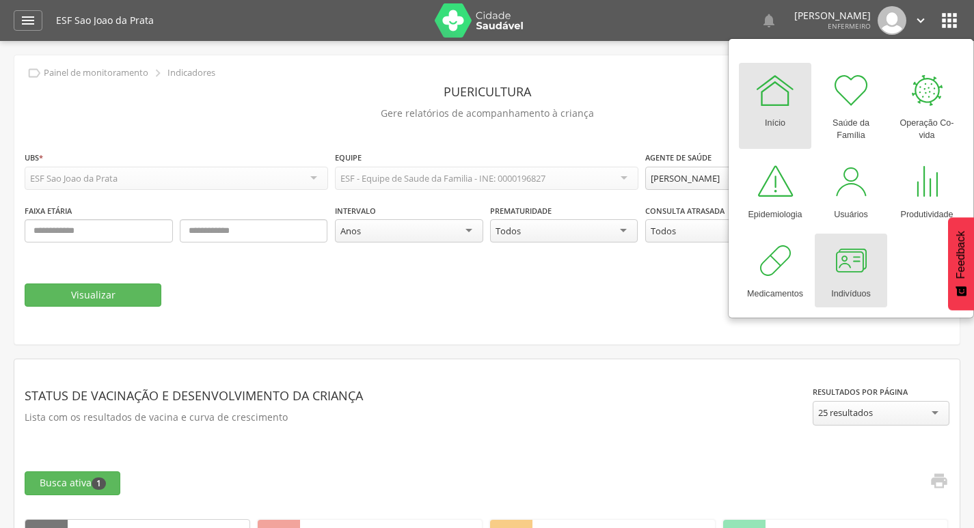
click at [854, 253] on div at bounding box center [850, 261] width 41 height 41
